Goal: Transaction & Acquisition: Purchase product/service

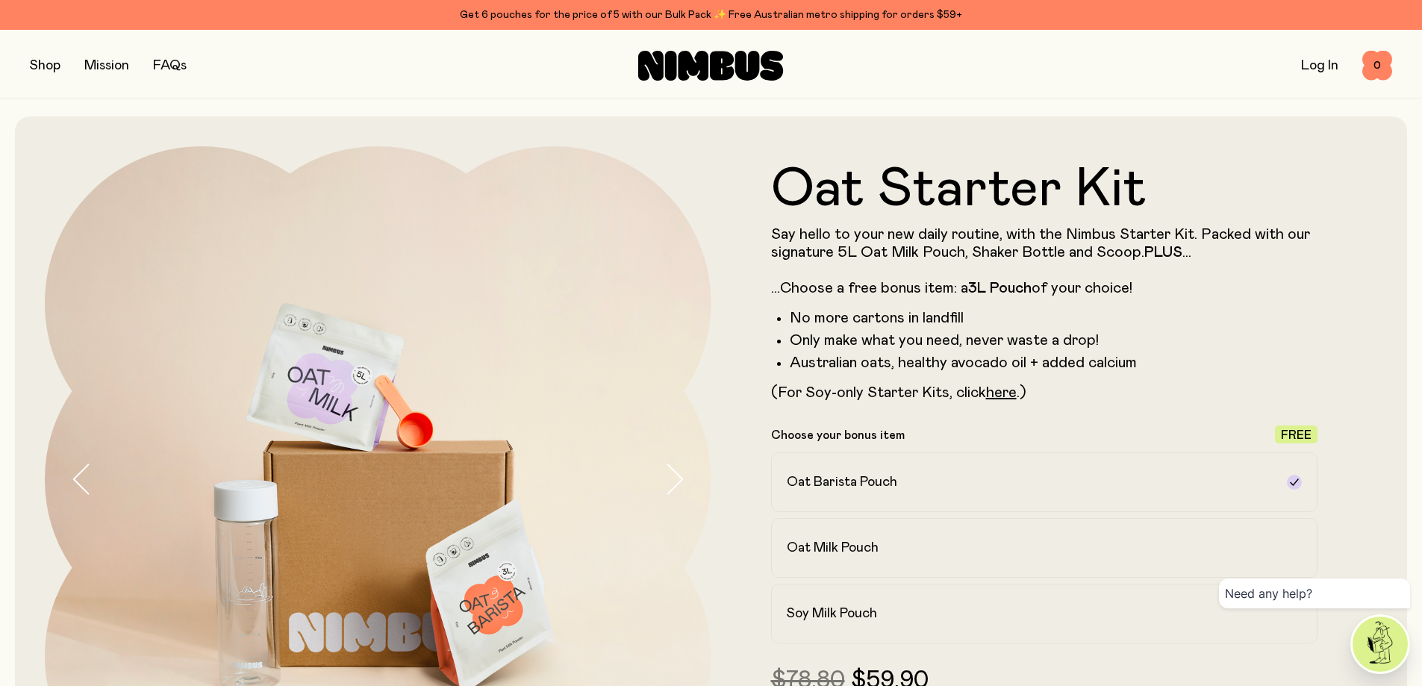
click at [60, 68] on button "button" at bounding box center [45, 65] width 31 height 21
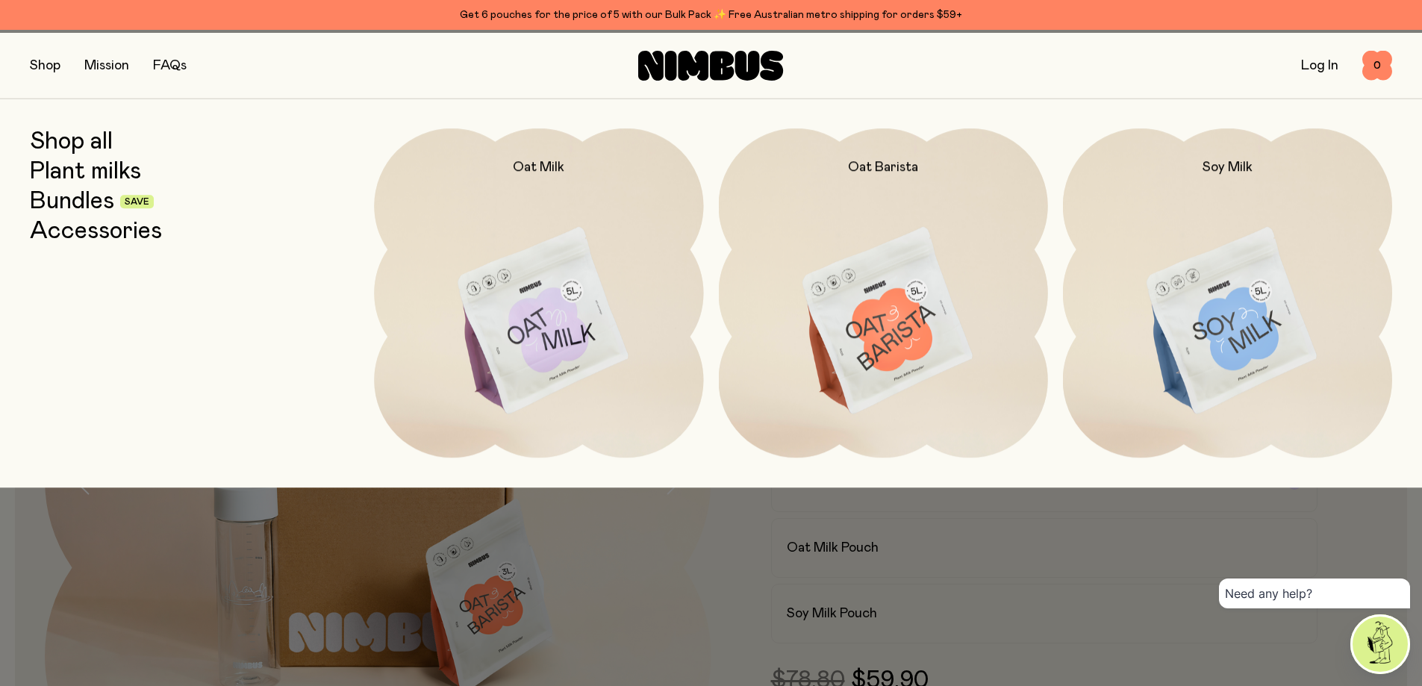
click at [90, 183] on link "Plant milks" at bounding box center [85, 171] width 111 height 27
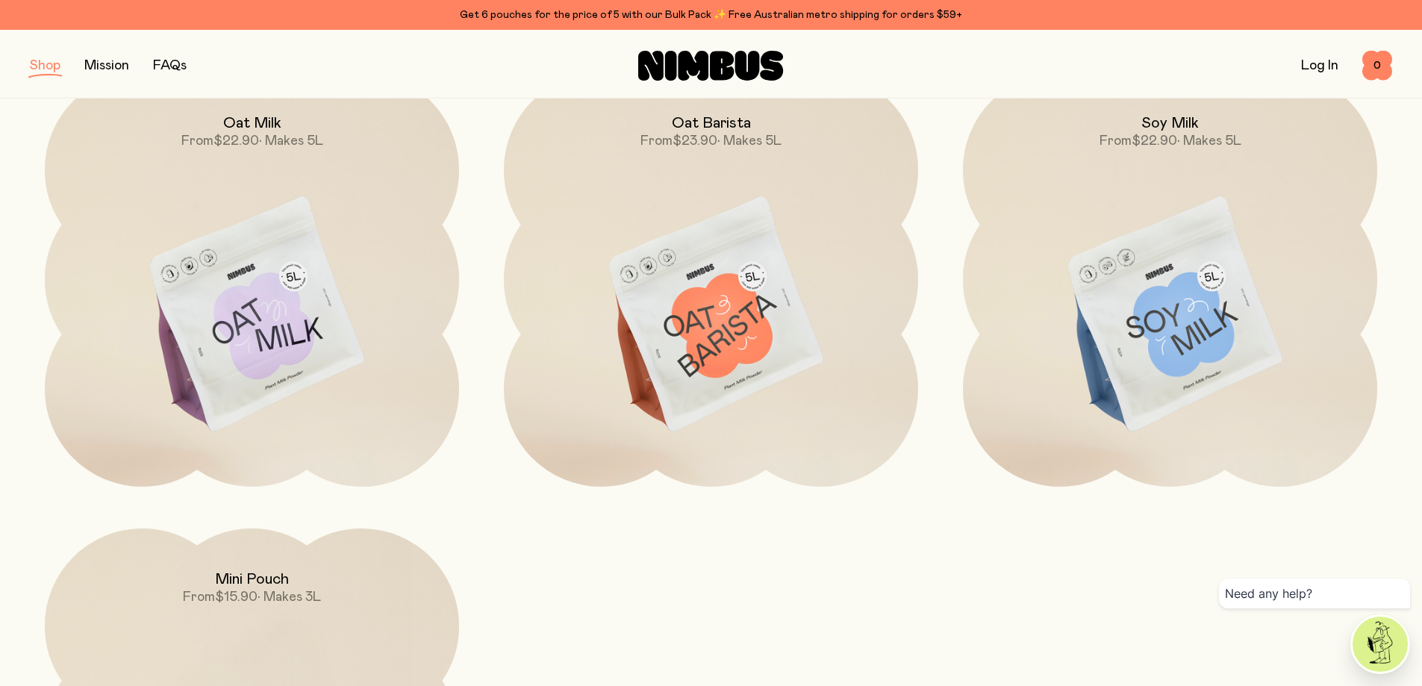
scroll to position [299, 0]
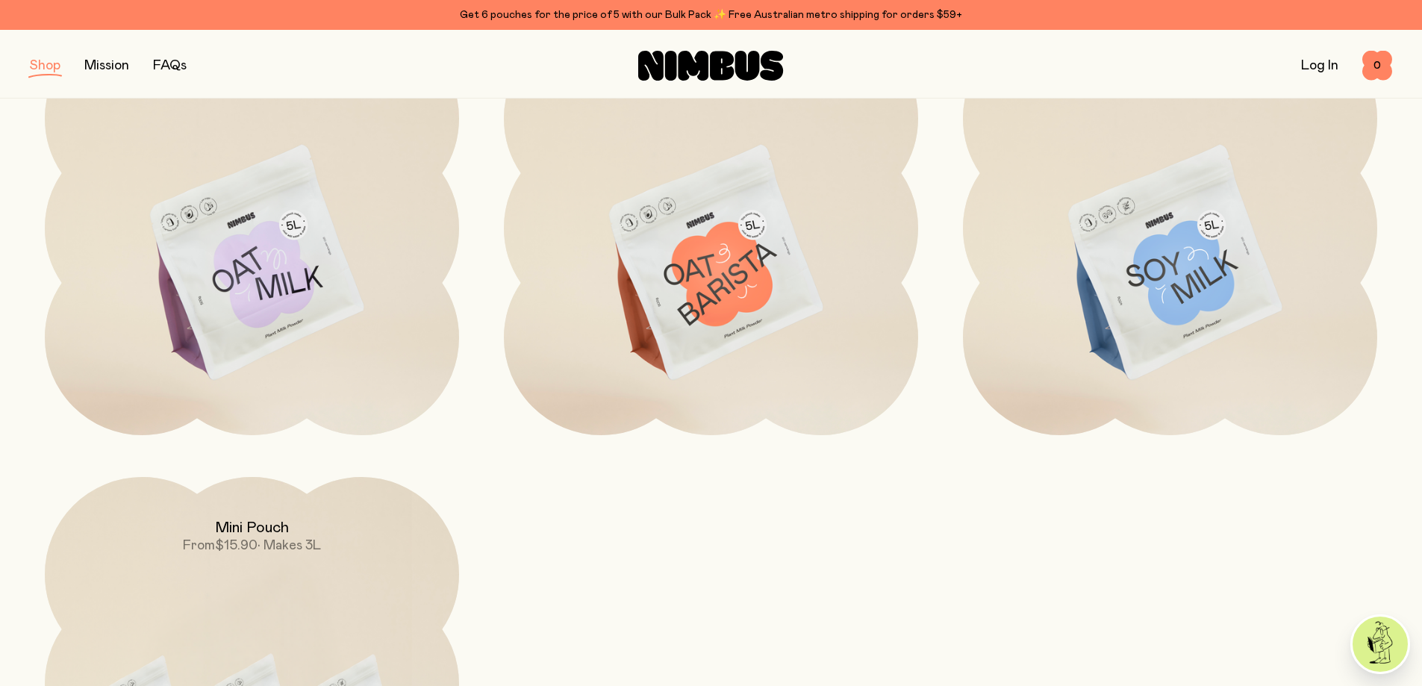
click at [659, 623] on div "Oat Milk From $22.90 • Makes 5L Oat Barista From $23.90 • Makes 5L Soy Milk Fro…" at bounding box center [711, 456] width 1363 height 871
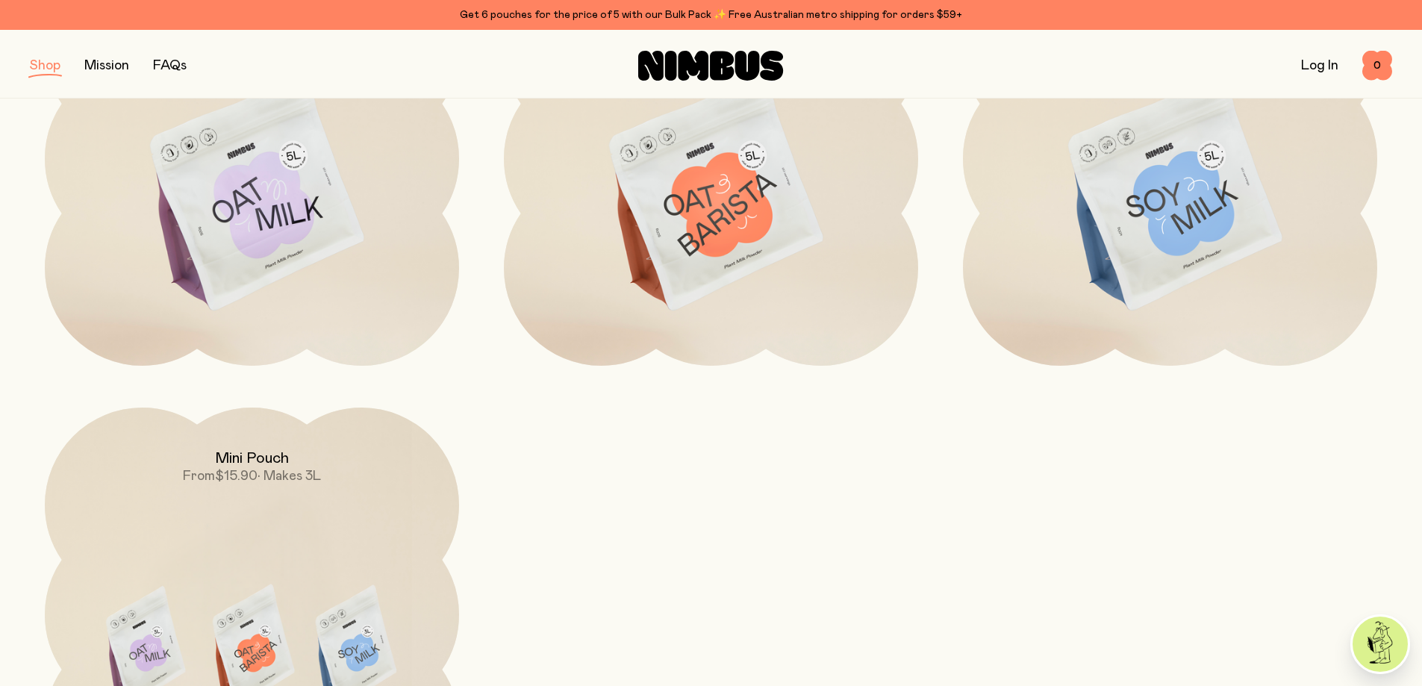
scroll to position [149, 0]
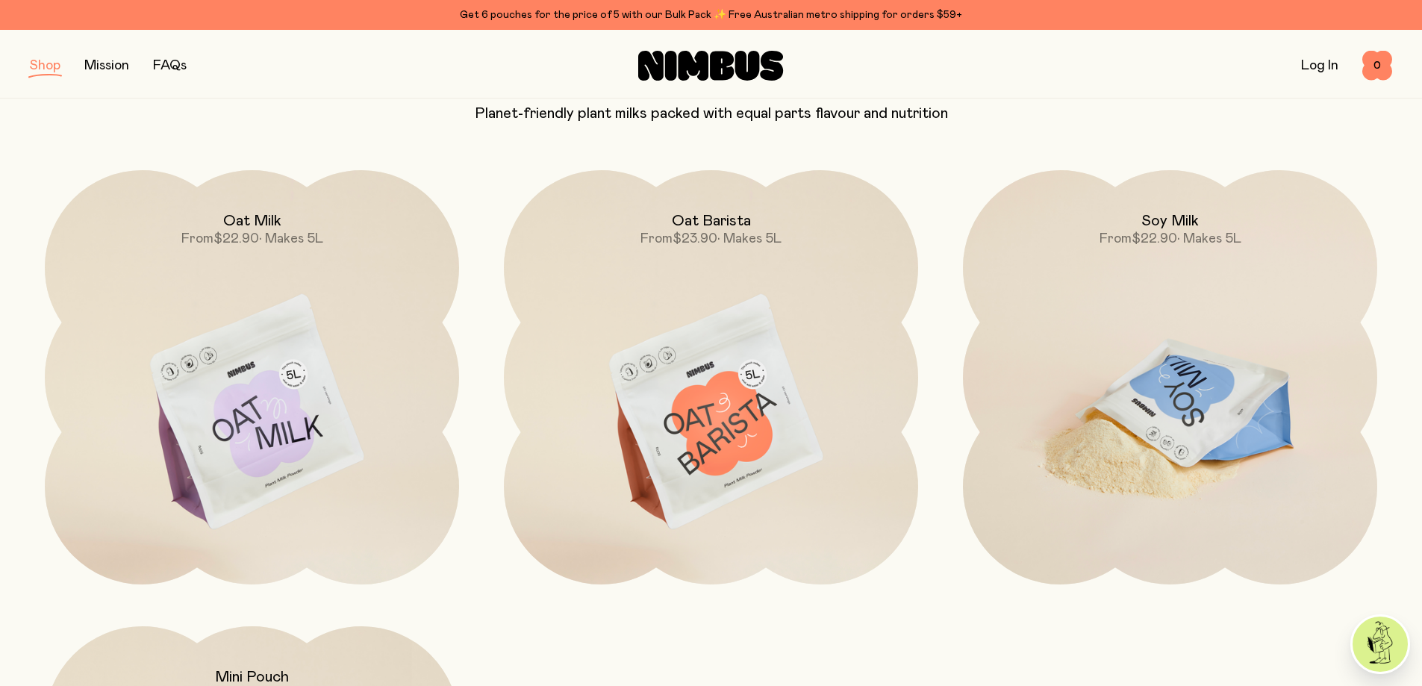
click at [1211, 405] on img at bounding box center [1170, 413] width 414 height 487
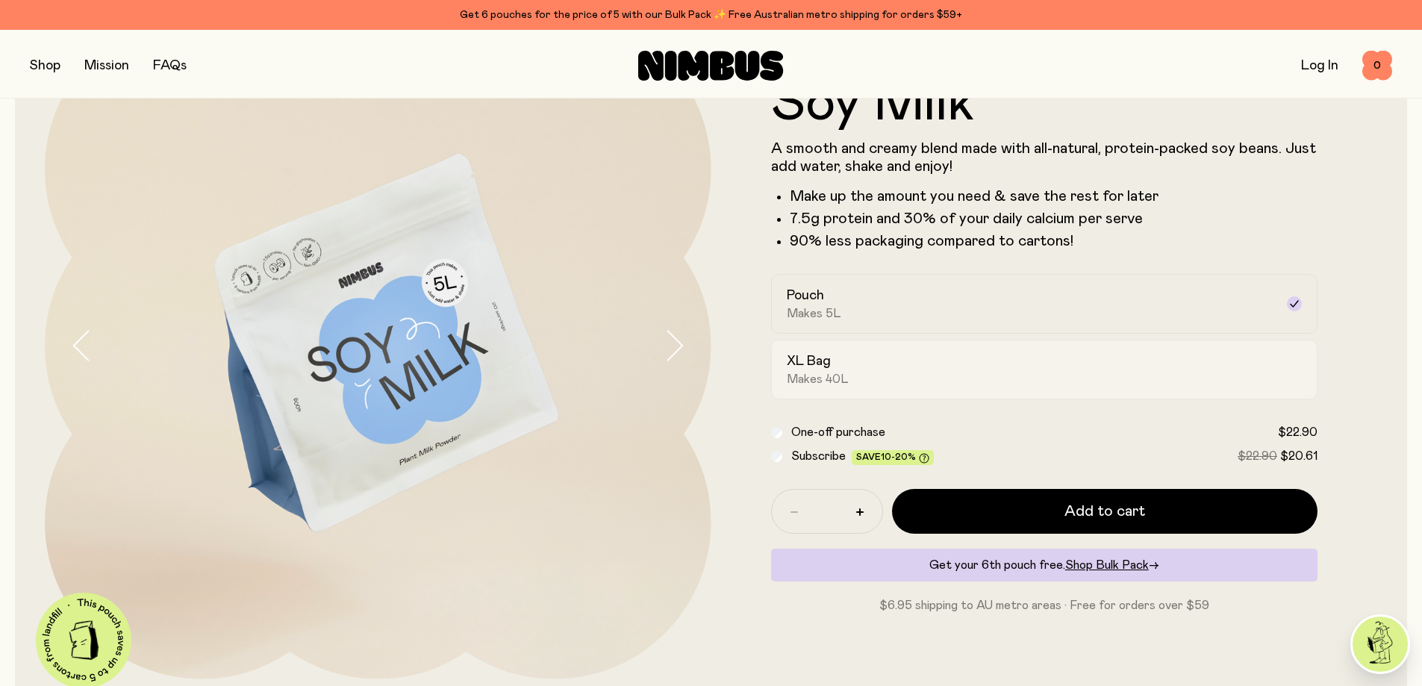
scroll to position [149, 0]
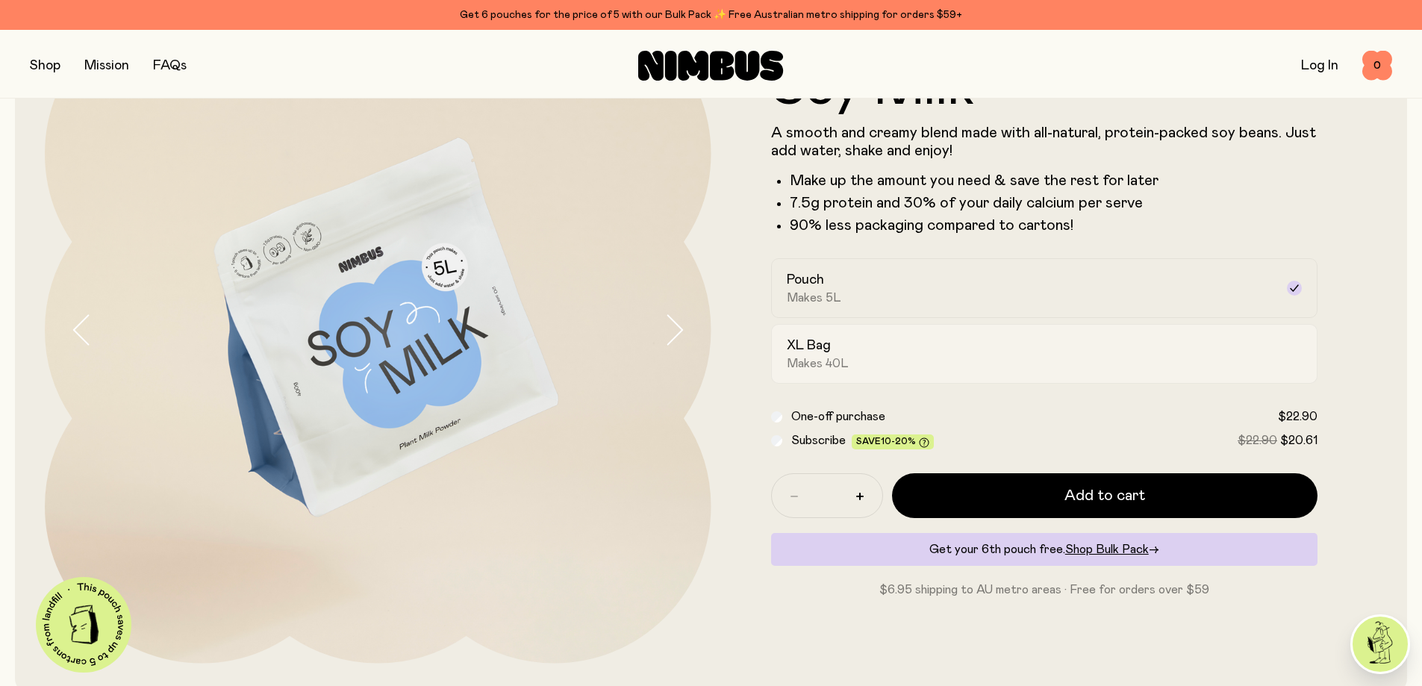
click at [855, 352] on div "XL Bag Makes 40L" at bounding box center [1031, 354] width 489 height 34
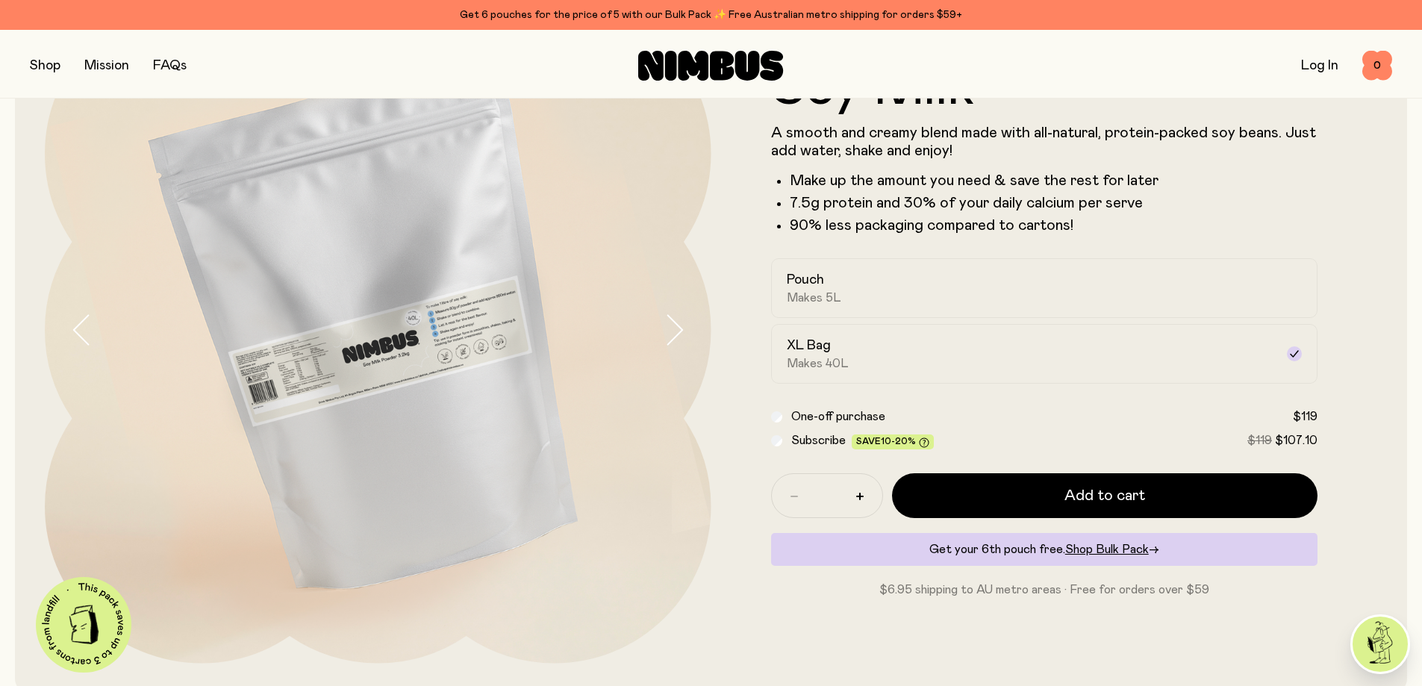
click at [1166, 222] on form "Soy Milk A smooth and creamy blend made with all-natural, protein-packed soy be…" at bounding box center [1045, 330] width 667 height 538
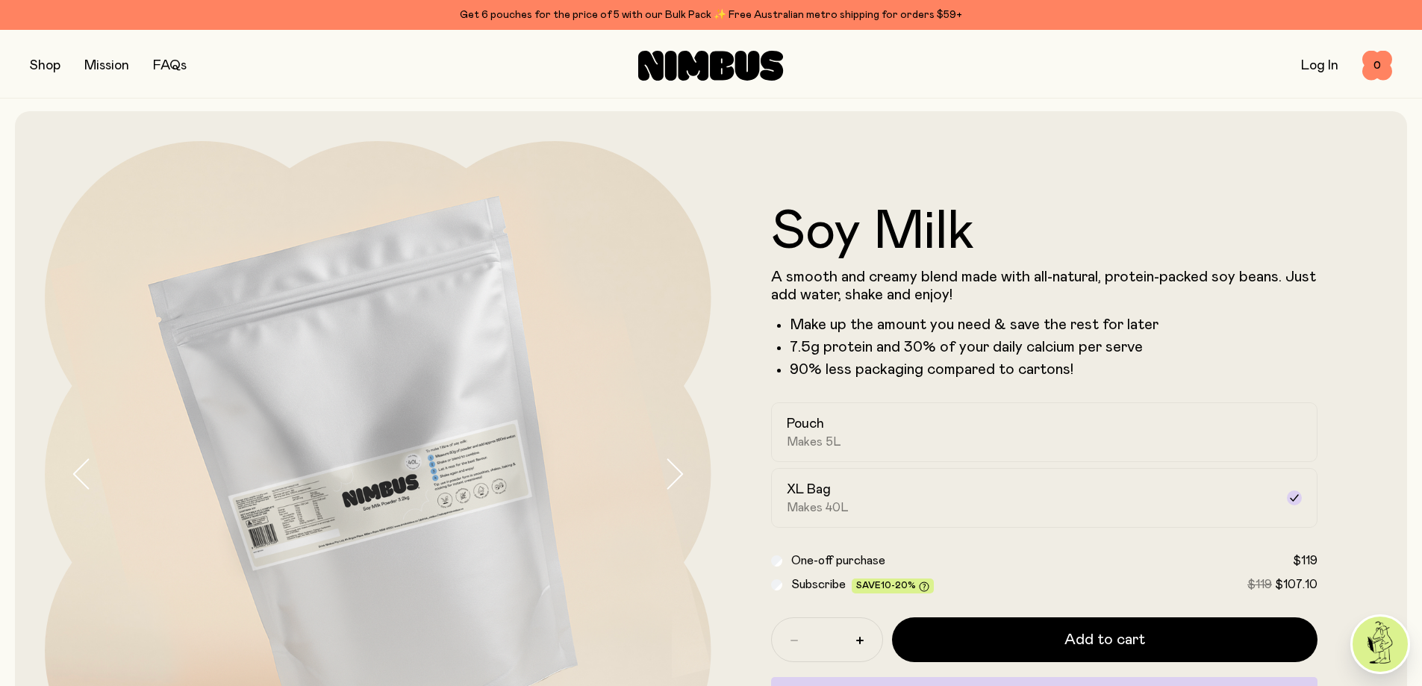
scroll to position [0, 0]
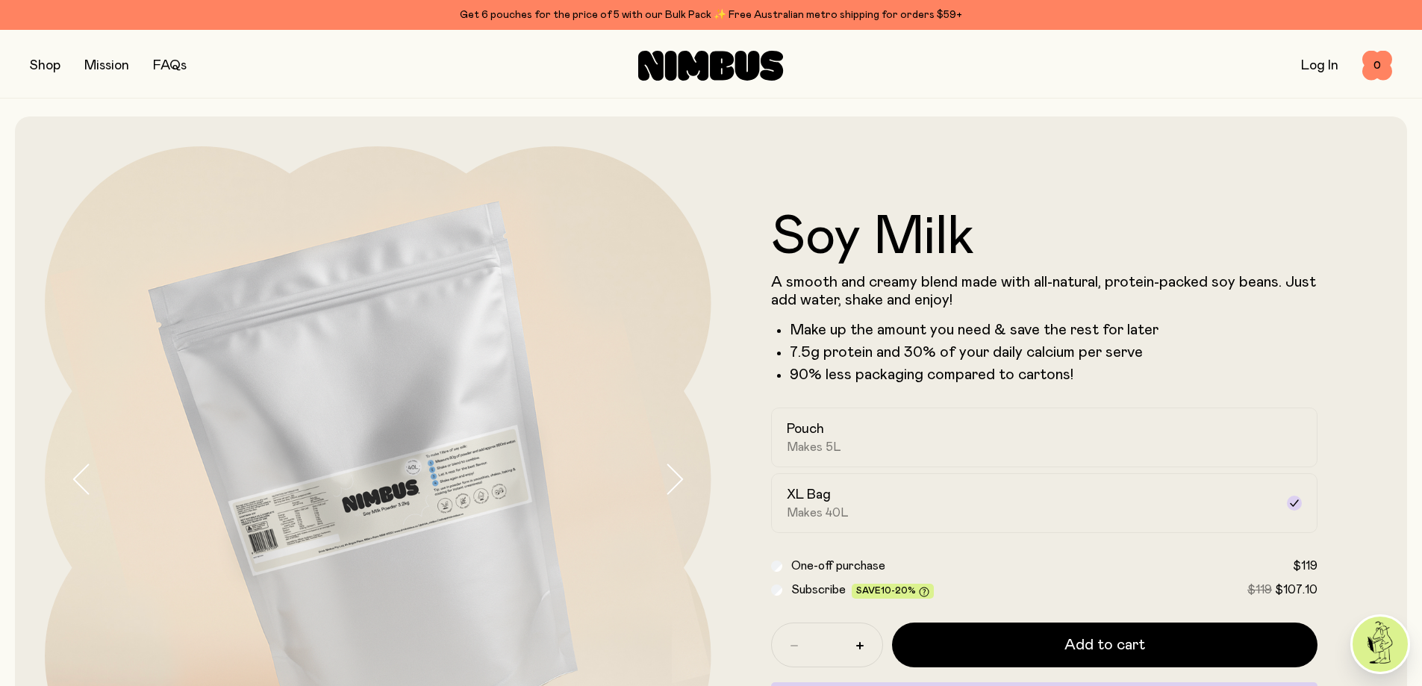
click at [670, 491] on icon "button" at bounding box center [674, 479] width 15 height 29
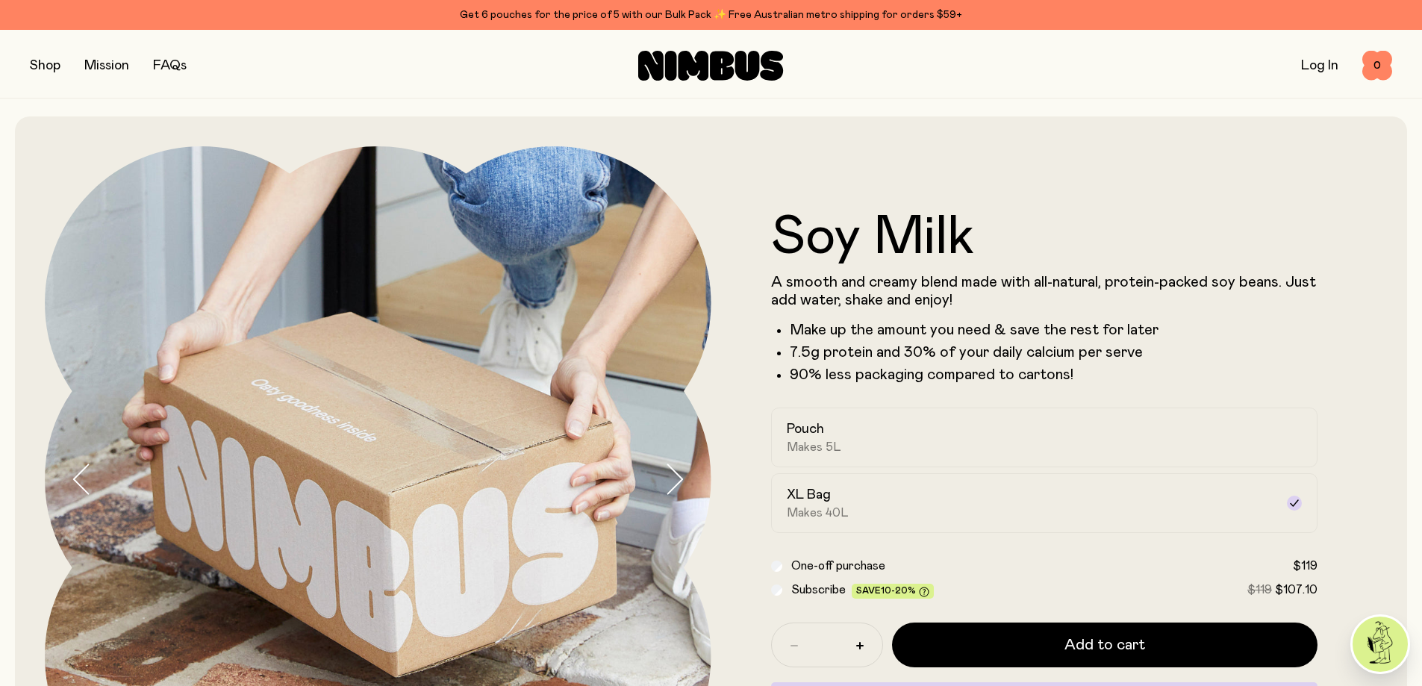
click at [670, 485] on icon "button" at bounding box center [674, 479] width 21 height 31
